Goal: Register for event/course

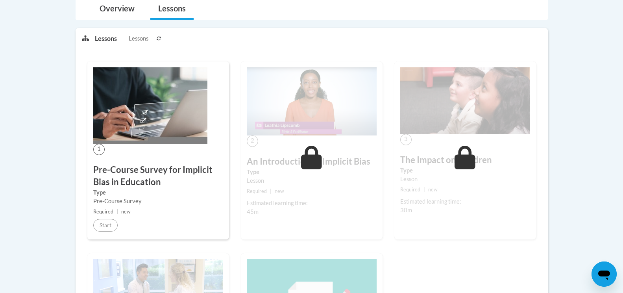
scroll to position [197, 0]
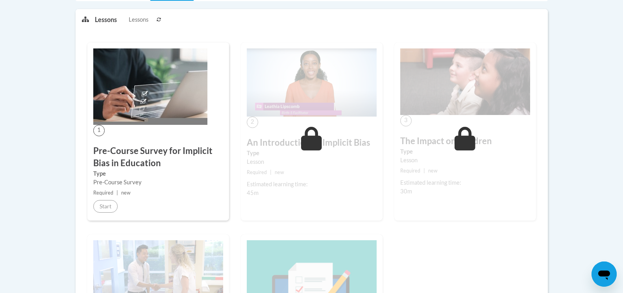
click at [308, 182] on div "Estimated learning time:" at bounding box center [312, 184] width 130 height 9
click at [186, 192] on small "Required | new" at bounding box center [158, 193] width 130 height 9
click at [274, 197] on div "Estimated learning time: 45m" at bounding box center [312, 188] width 130 height 17
click at [317, 139] on icon at bounding box center [311, 139] width 21 height 24
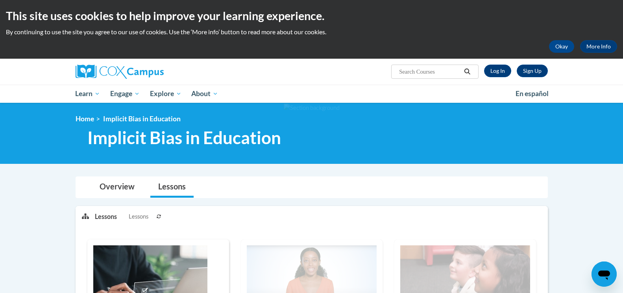
scroll to position [256, 0]
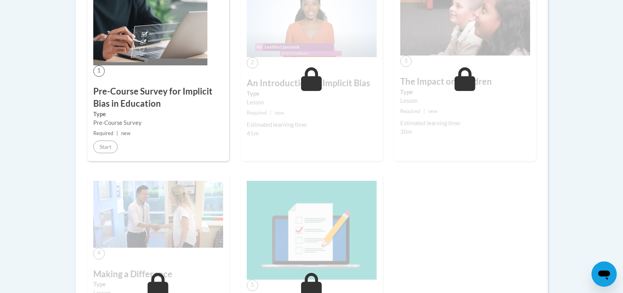
click at [315, 138] on div "Estimated learning time: 45m" at bounding box center [312, 128] width 130 height 17
click at [314, 80] on icon at bounding box center [311, 79] width 21 height 24
click at [178, 137] on small "Required | new" at bounding box center [158, 133] width 130 height 9
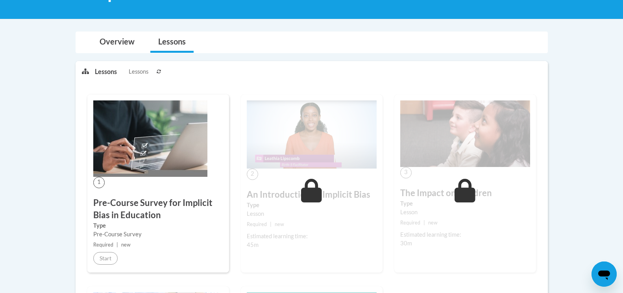
scroll to position [197, 0]
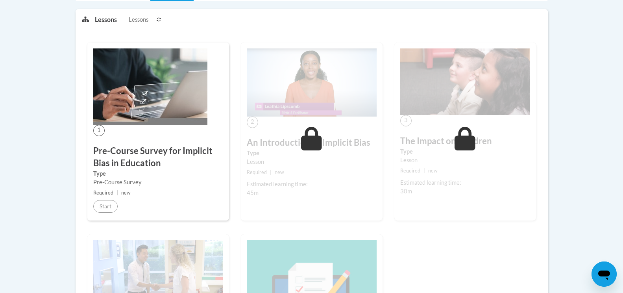
click at [130, 156] on h3 "Pre-Course Survey for Implicit Bias in Education" at bounding box center [158, 157] width 130 height 24
click at [271, 81] on img at bounding box center [312, 82] width 130 height 68
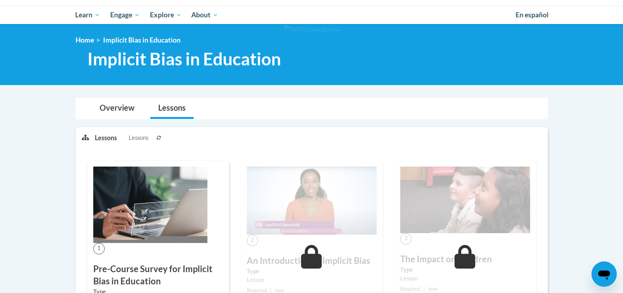
scroll to position [39, 0]
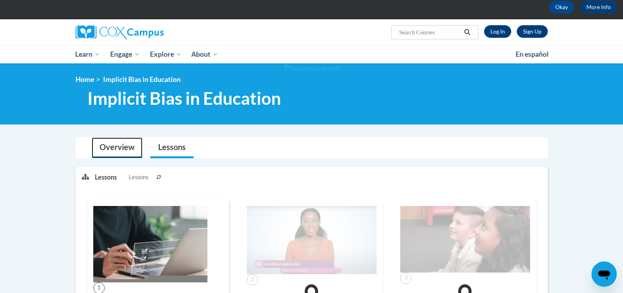
click at [118, 147] on link "Overview" at bounding box center [117, 147] width 51 height 21
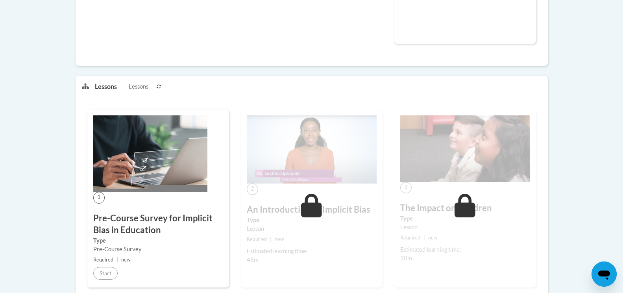
scroll to position [354, 0]
click at [291, 147] on img at bounding box center [312, 149] width 130 height 68
click at [281, 208] on h3 "An Introduction to Implicit Bias" at bounding box center [312, 209] width 130 height 12
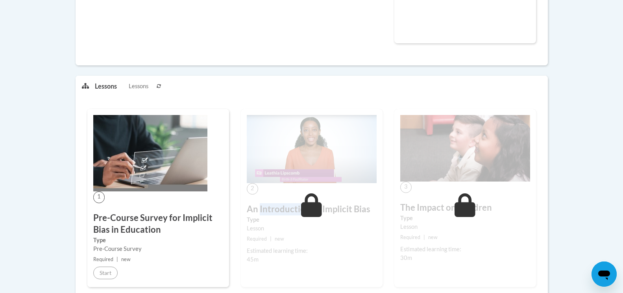
click at [281, 208] on h3 "An Introduction to Implicit Bias" at bounding box center [312, 209] width 130 height 12
click at [252, 180] on img at bounding box center [312, 149] width 130 height 68
click at [272, 166] on img at bounding box center [312, 149] width 130 height 68
click at [316, 206] on icon at bounding box center [311, 205] width 21 height 24
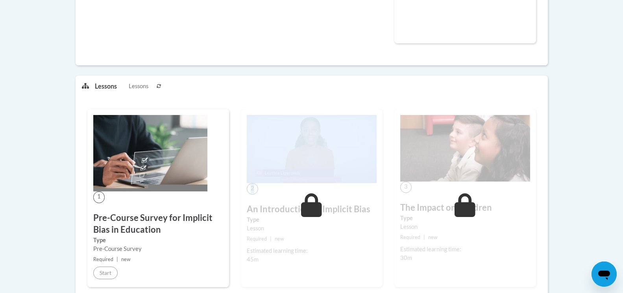
click at [316, 206] on icon at bounding box center [311, 205] width 21 height 24
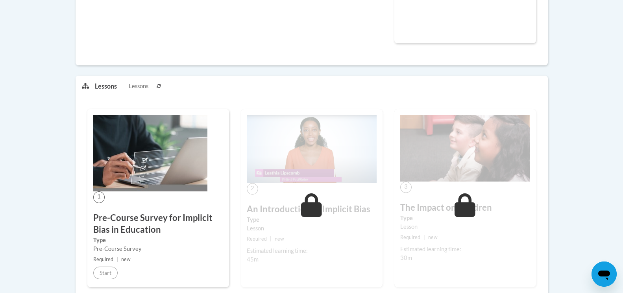
click at [315, 211] on icon at bounding box center [311, 205] width 21 height 24
click at [320, 153] on img at bounding box center [312, 149] width 130 height 68
click at [312, 211] on icon at bounding box center [311, 205] width 21 height 24
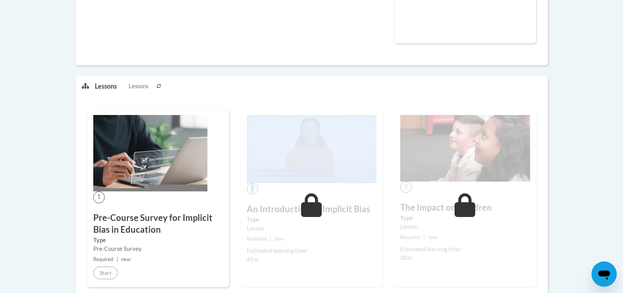
click at [312, 211] on icon at bounding box center [311, 205] width 21 height 24
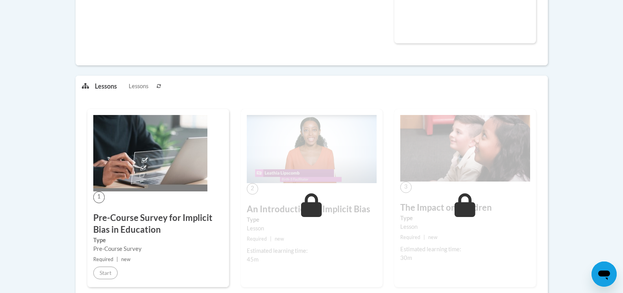
click at [312, 211] on icon at bounding box center [311, 205] width 21 height 24
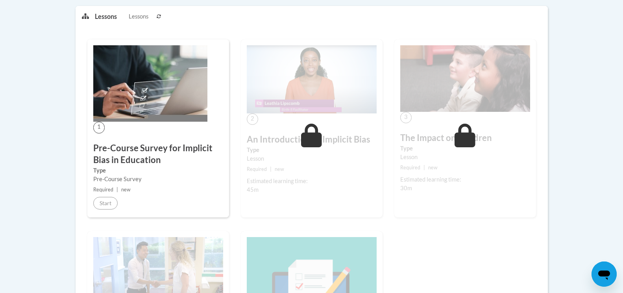
scroll to position [433, 0]
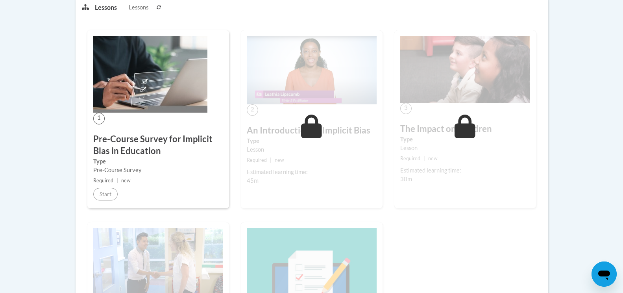
click at [307, 128] on icon at bounding box center [311, 127] width 21 height 24
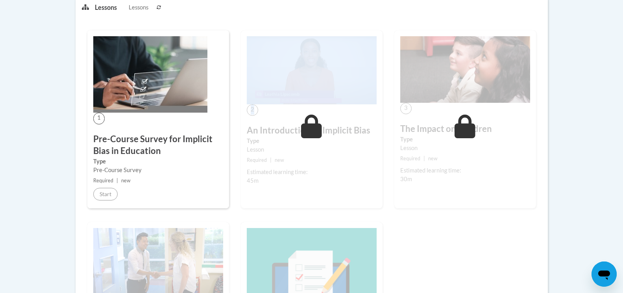
click at [307, 128] on icon at bounding box center [311, 127] width 21 height 24
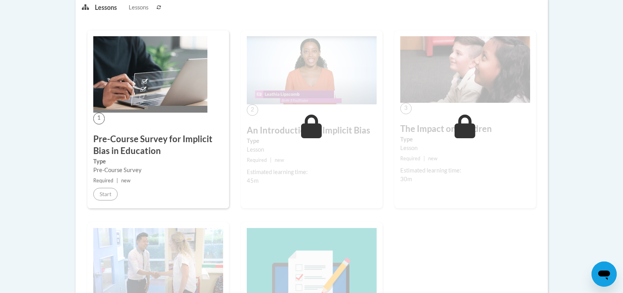
click at [307, 128] on icon at bounding box center [311, 127] width 21 height 24
click at [166, 188] on div "1 Pre-Course Survey for Implicit Bias in Education Type Pre-Course Survey Requi…" at bounding box center [158, 119] width 142 height 178
click at [171, 182] on small "Required | new" at bounding box center [158, 180] width 130 height 9
click at [333, 79] on img at bounding box center [312, 70] width 130 height 68
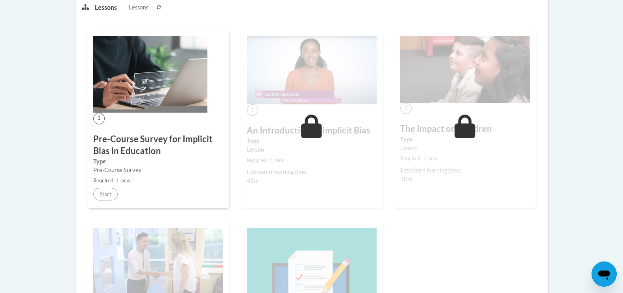
click at [259, 128] on h3 "An Introduction to Implicit Bias" at bounding box center [312, 130] width 130 height 12
click at [271, 128] on h3 "An Introduction to Implicit Bias" at bounding box center [312, 130] width 130 height 12
click at [272, 128] on h3 "An Introduction to Implicit Bias" at bounding box center [312, 130] width 130 height 12
click at [317, 133] on icon at bounding box center [311, 127] width 21 height 24
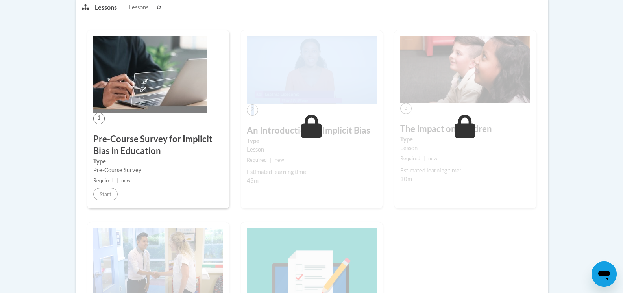
click at [317, 133] on icon at bounding box center [311, 127] width 21 height 24
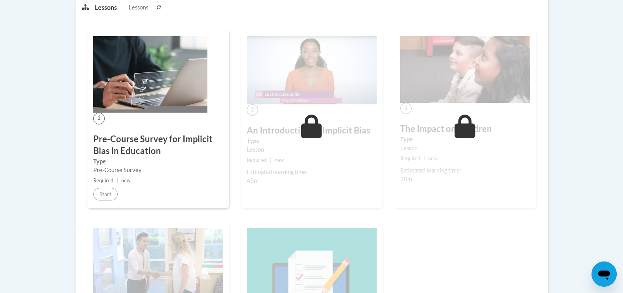
click at [317, 132] on icon at bounding box center [311, 127] width 21 height 24
click at [317, 128] on icon at bounding box center [311, 127] width 21 height 24
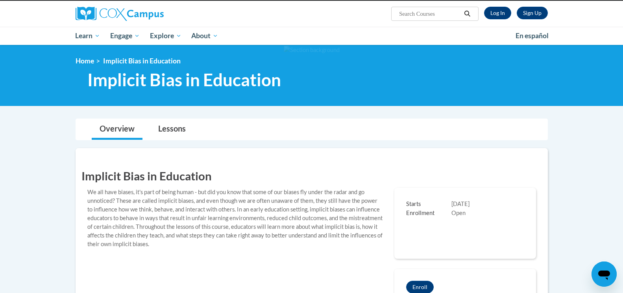
scroll to position [39, 0]
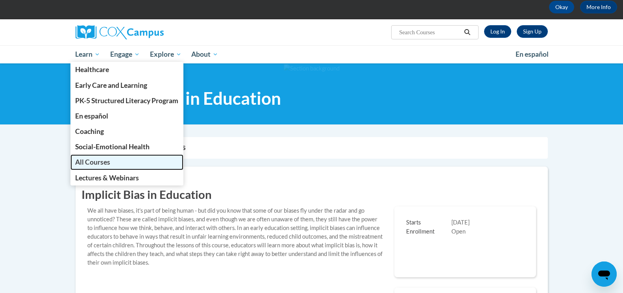
click at [102, 160] on span "All Courses" at bounding box center [92, 162] width 35 height 8
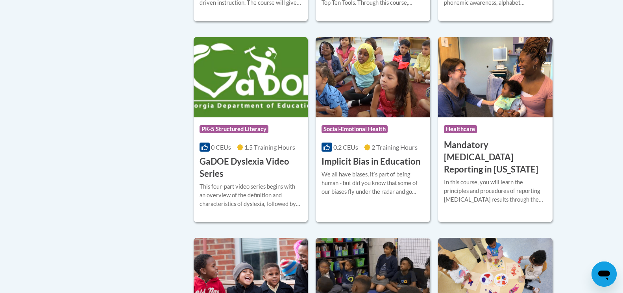
scroll to position [1024, 0]
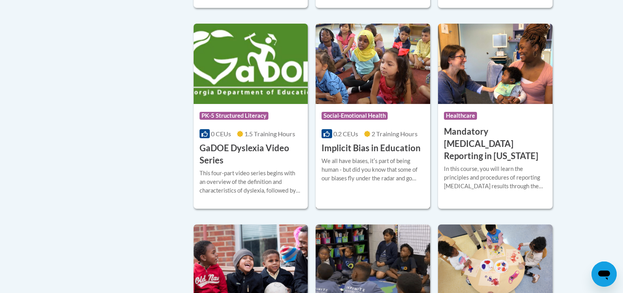
click at [363, 167] on div "More Info Start We all have biases, itʹs part of being human - but did you know…" at bounding box center [373, 174] width 115 height 40
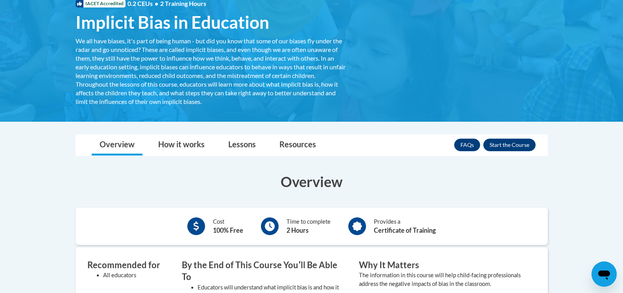
scroll to position [96, 0]
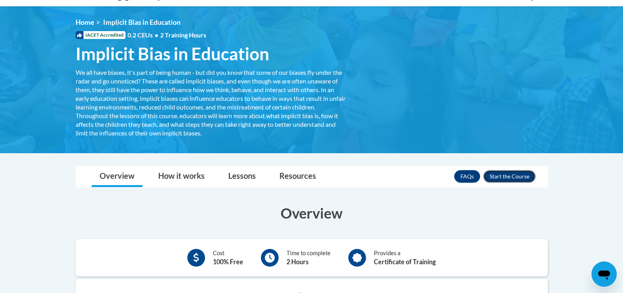
click at [510, 173] on button "Enroll" at bounding box center [509, 176] width 52 height 13
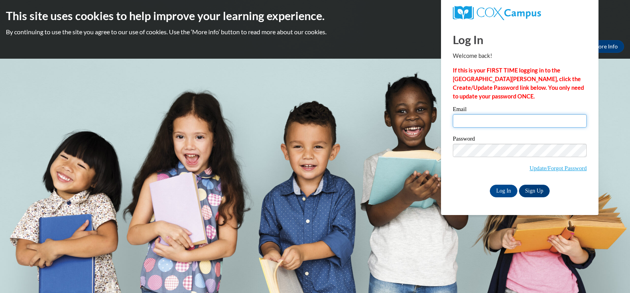
click at [459, 121] on input "Email" at bounding box center [520, 120] width 134 height 13
type input "cassandraeharris.ch@gmail.com"
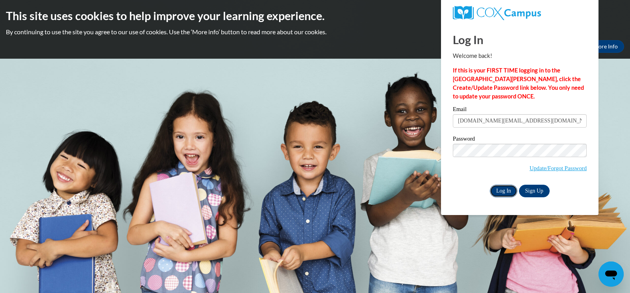
click at [503, 187] on input "Log In" at bounding box center [504, 191] width 28 height 13
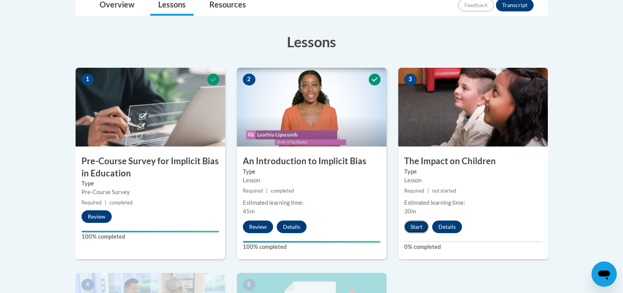
click at [414, 221] on button "Start" at bounding box center [416, 226] width 24 height 13
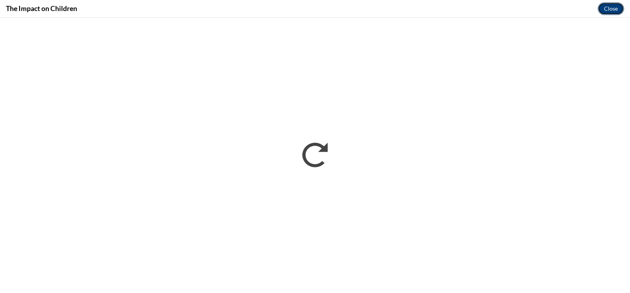
click at [615, 4] on button "Close" at bounding box center [611, 8] width 26 height 13
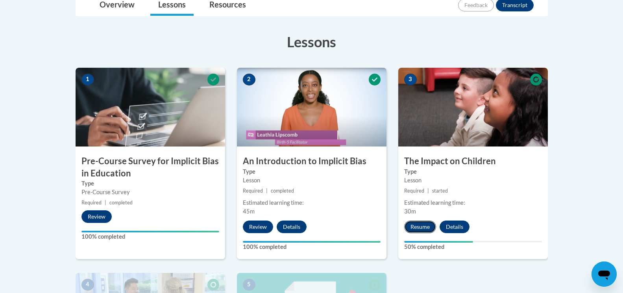
click at [422, 222] on button "Resume" at bounding box center [420, 226] width 32 height 13
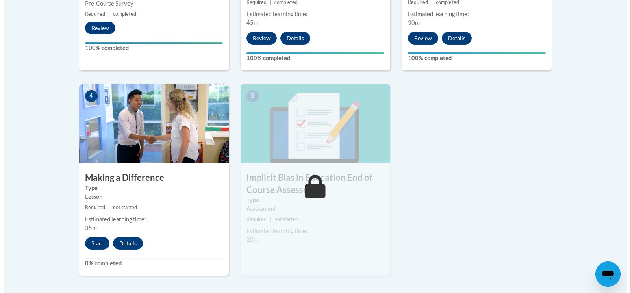
scroll to position [394, 0]
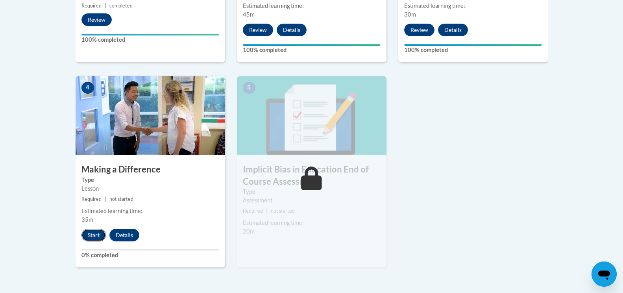
click at [91, 233] on button "Start" at bounding box center [93, 235] width 24 height 13
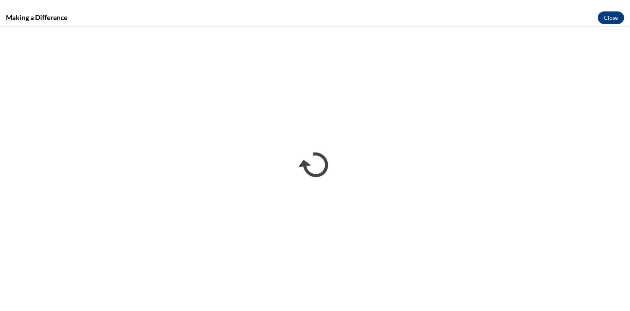
scroll to position [0, 0]
